Goal: Task Accomplishment & Management: Use online tool/utility

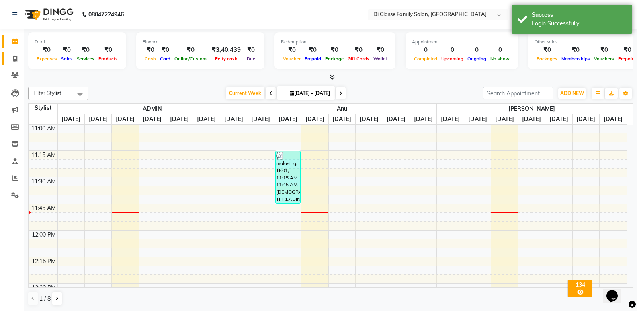
click at [11, 58] on span at bounding box center [15, 58] width 14 height 9
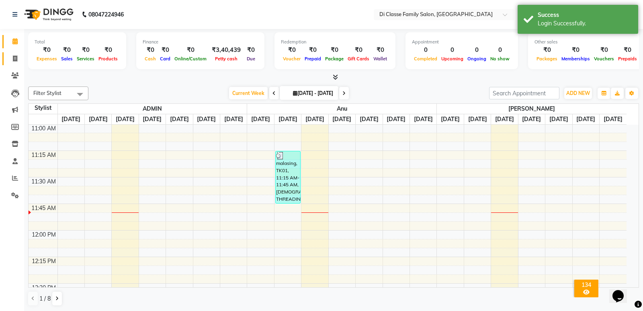
select select "6346"
select select "service"
